Goal: Task Accomplishment & Management: Complete application form

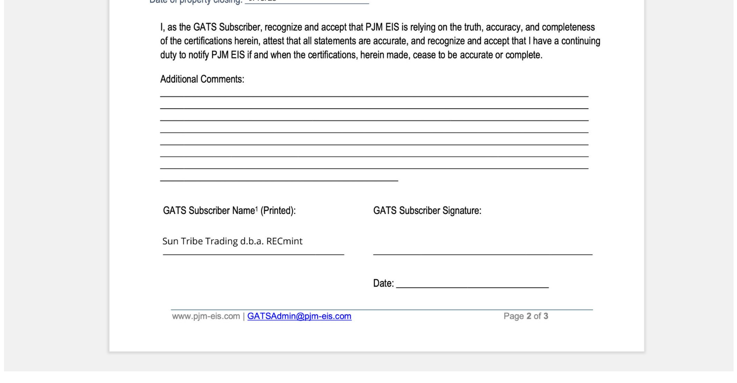
scroll to position [864, 0]
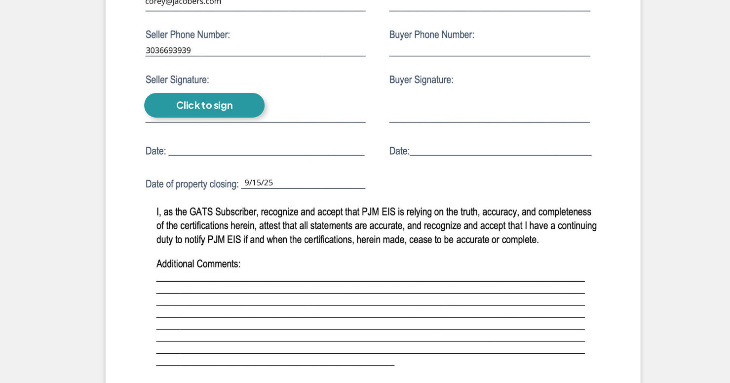
click at [233, 85] on div "Click to sign" at bounding box center [227, 86] width 46 height 10
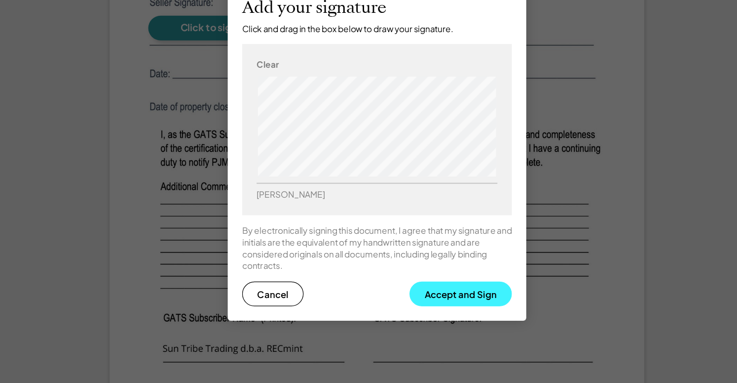
click at [441, 301] on button "Accept and Sign" at bounding box center [437, 304] width 84 height 20
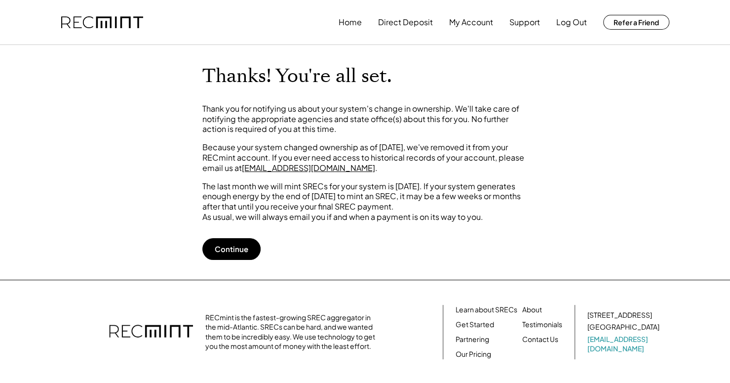
scroll to position [69, 0]
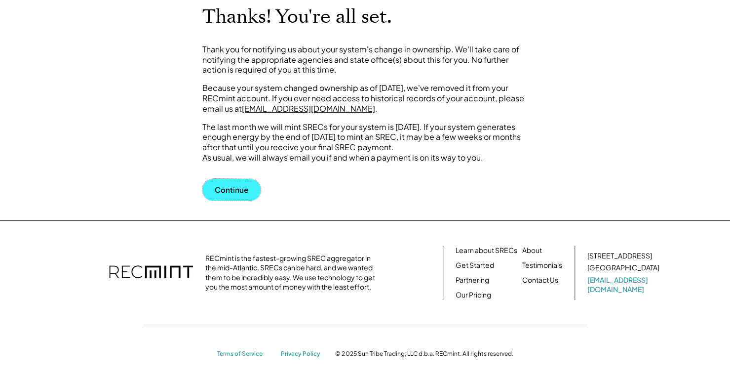
click at [240, 188] on button "Continue" at bounding box center [231, 190] width 58 height 22
